Goal: Browse casually

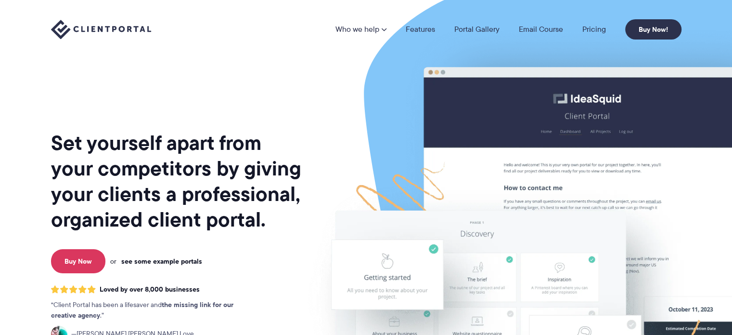
click at [190, 263] on link "see some example portals" at bounding box center [161, 261] width 81 height 9
